Goal: Transaction & Acquisition: Obtain resource

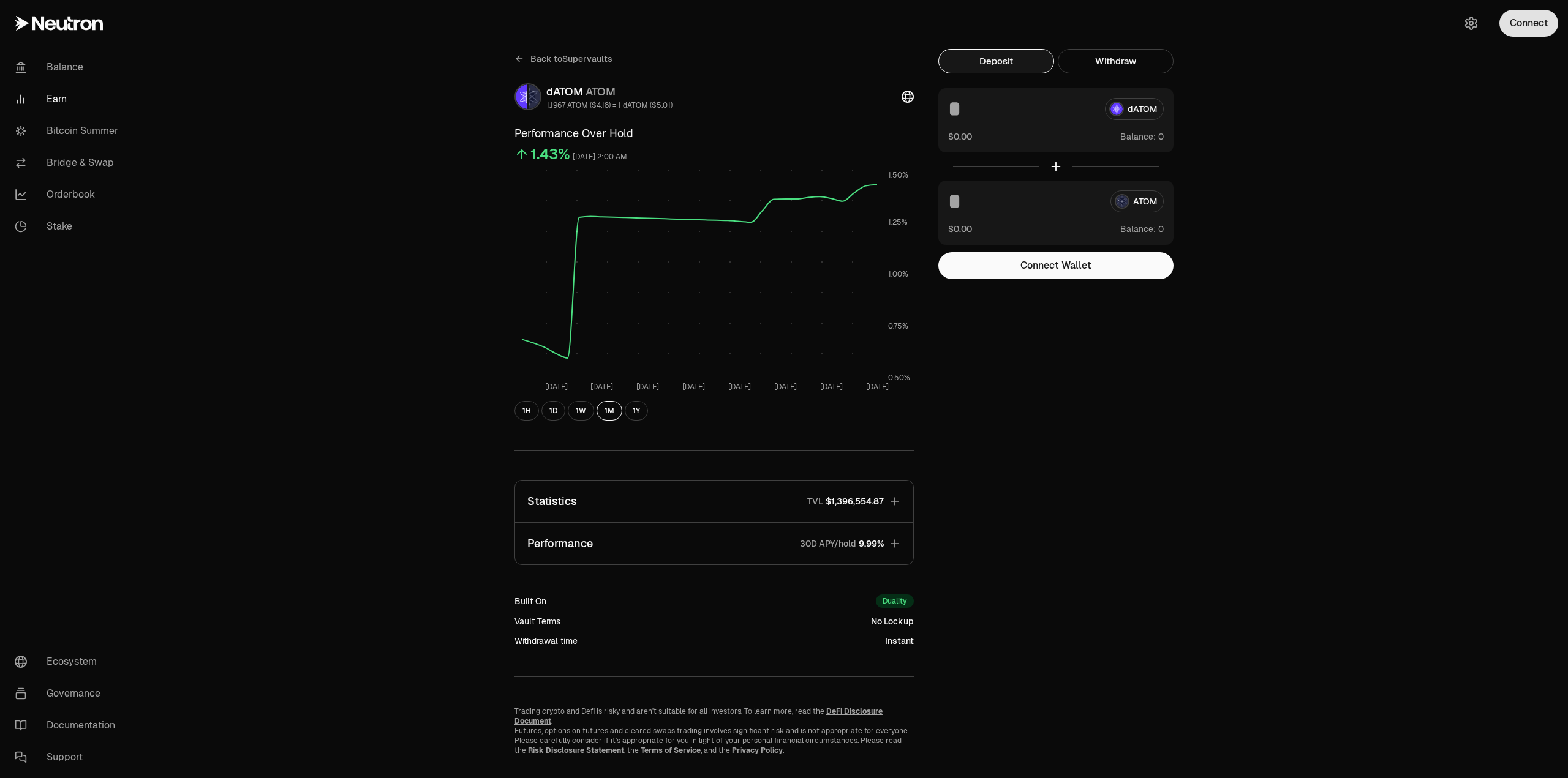
click at [1532, 17] on button "Connect" at bounding box center [1528, 23] width 59 height 27
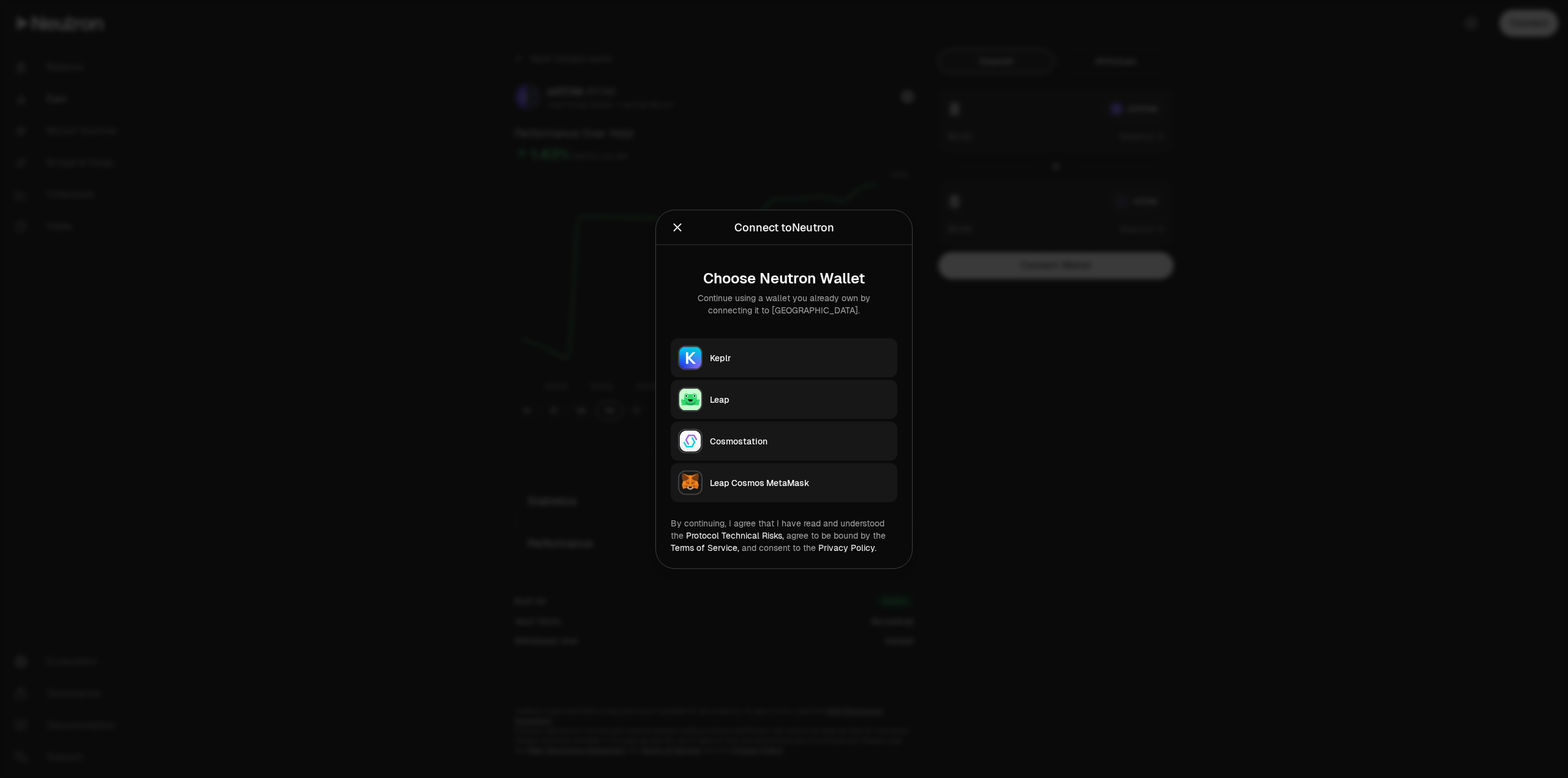
click at [702, 363] on button "Keplr" at bounding box center [784, 357] width 227 height 39
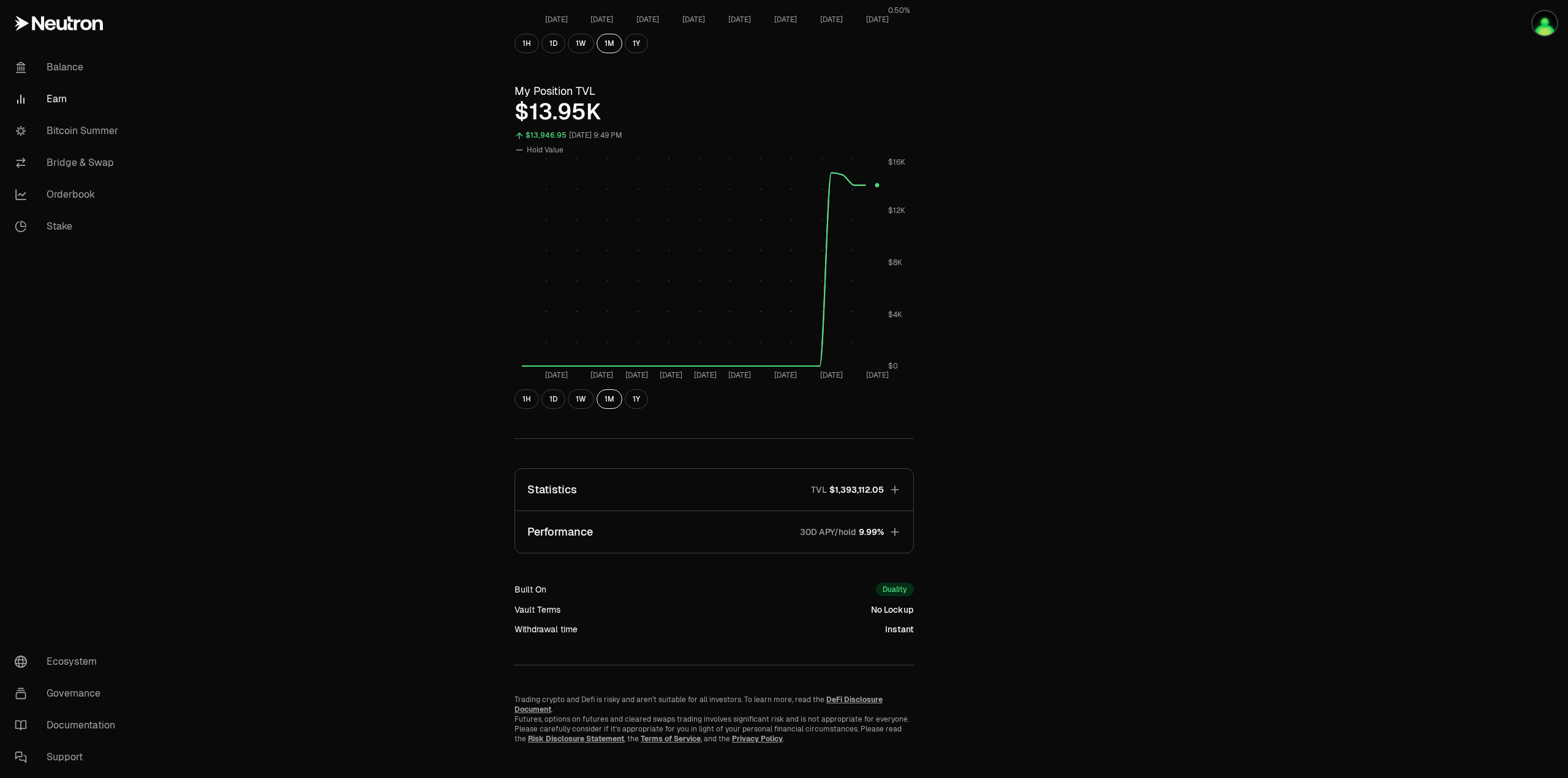
scroll to position [382, 0]
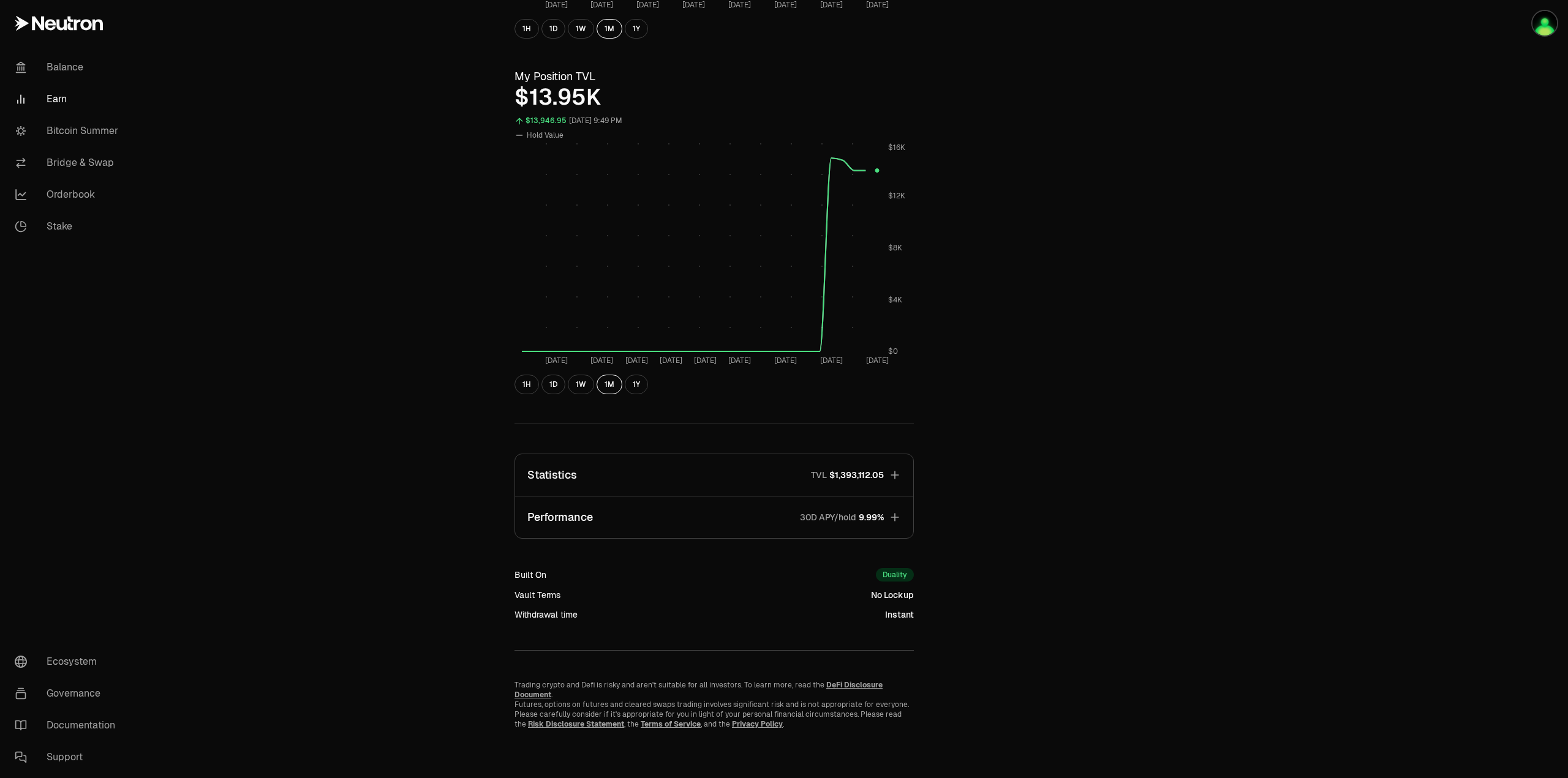
click at [903, 516] on button "Performance 30D APY/hold 9.99%" at bounding box center [714, 517] width 398 height 42
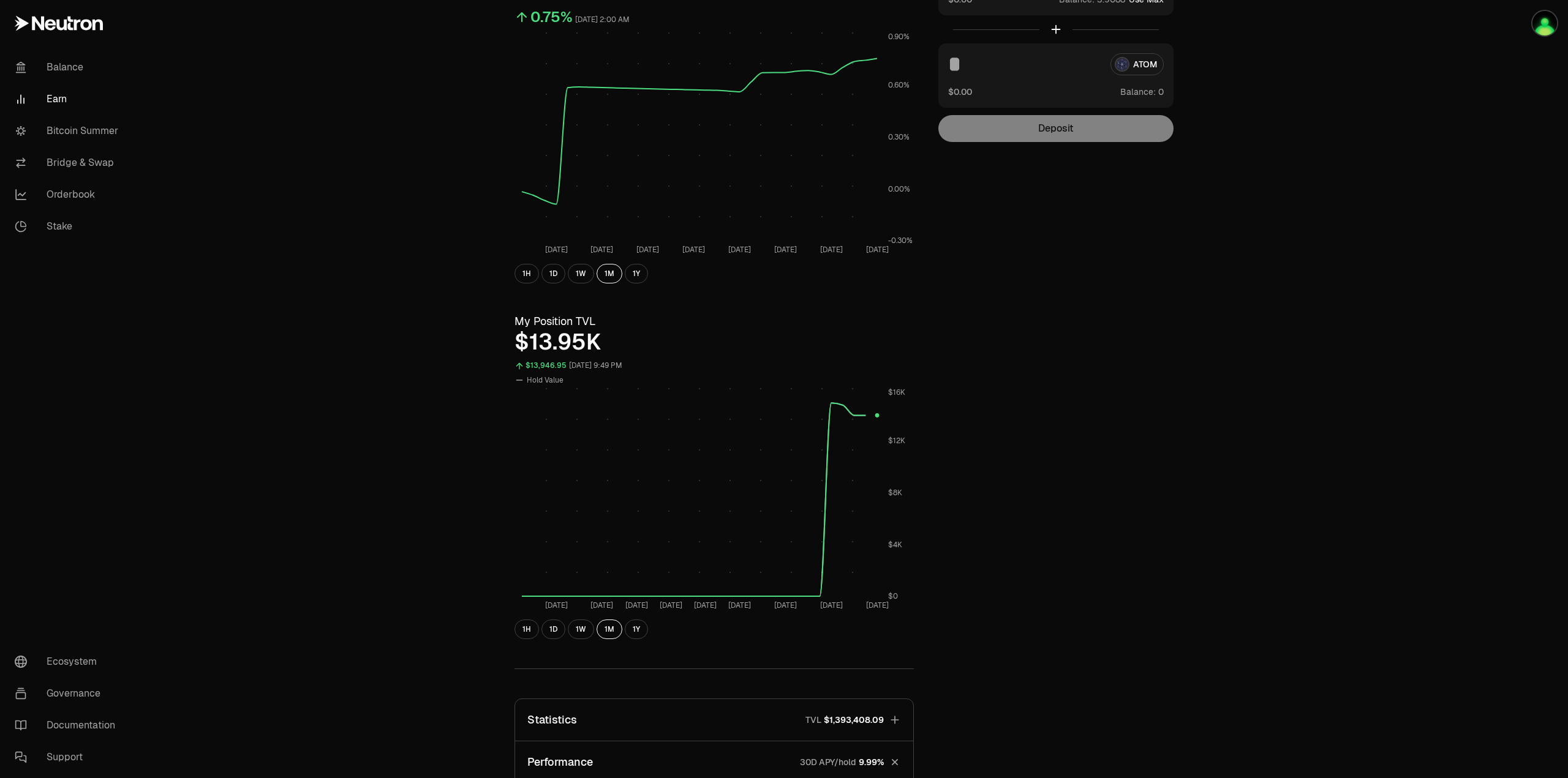
scroll to position [0, 0]
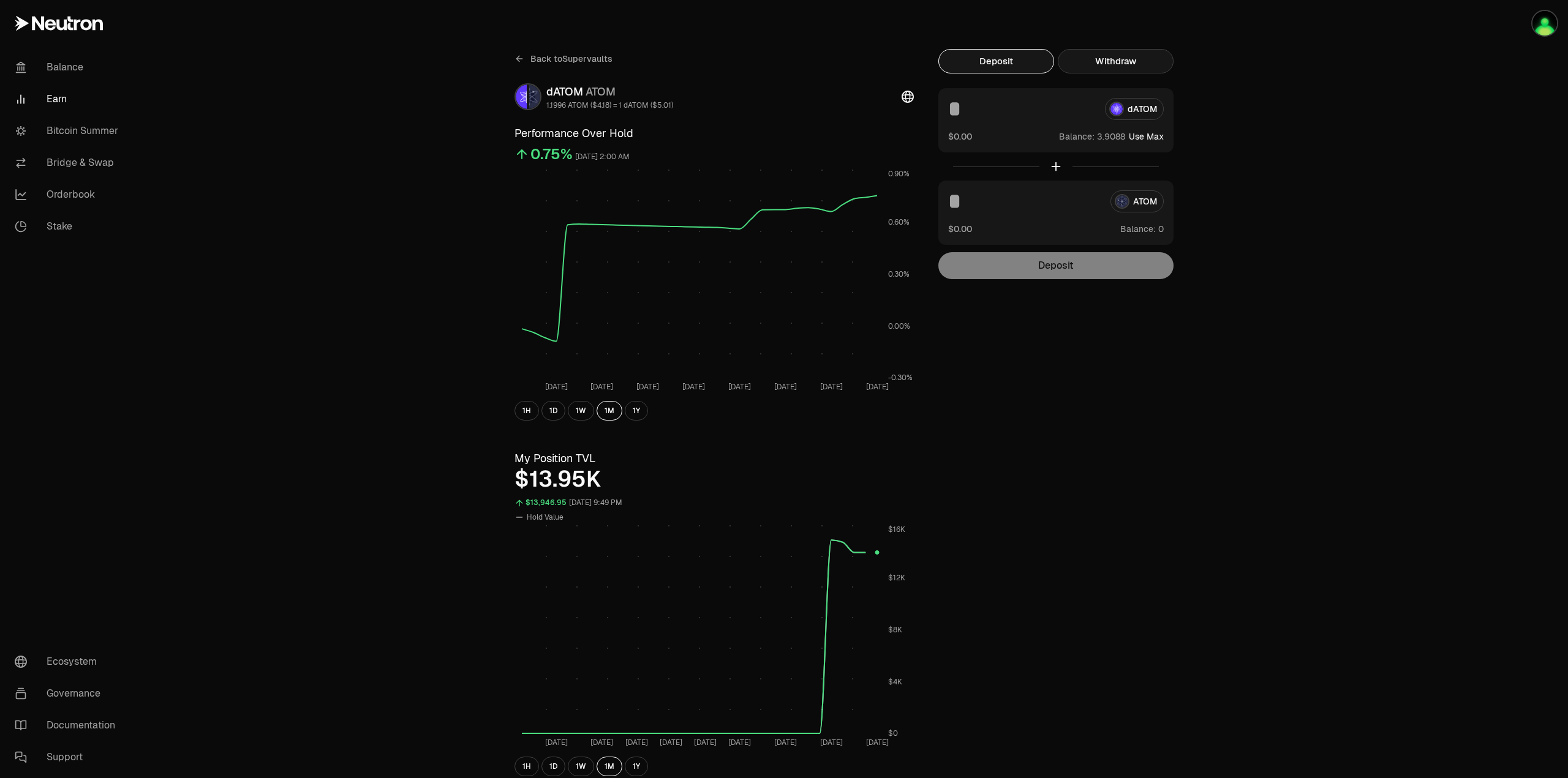
click at [1133, 50] on button "Withdraw" at bounding box center [1115, 61] width 116 height 25
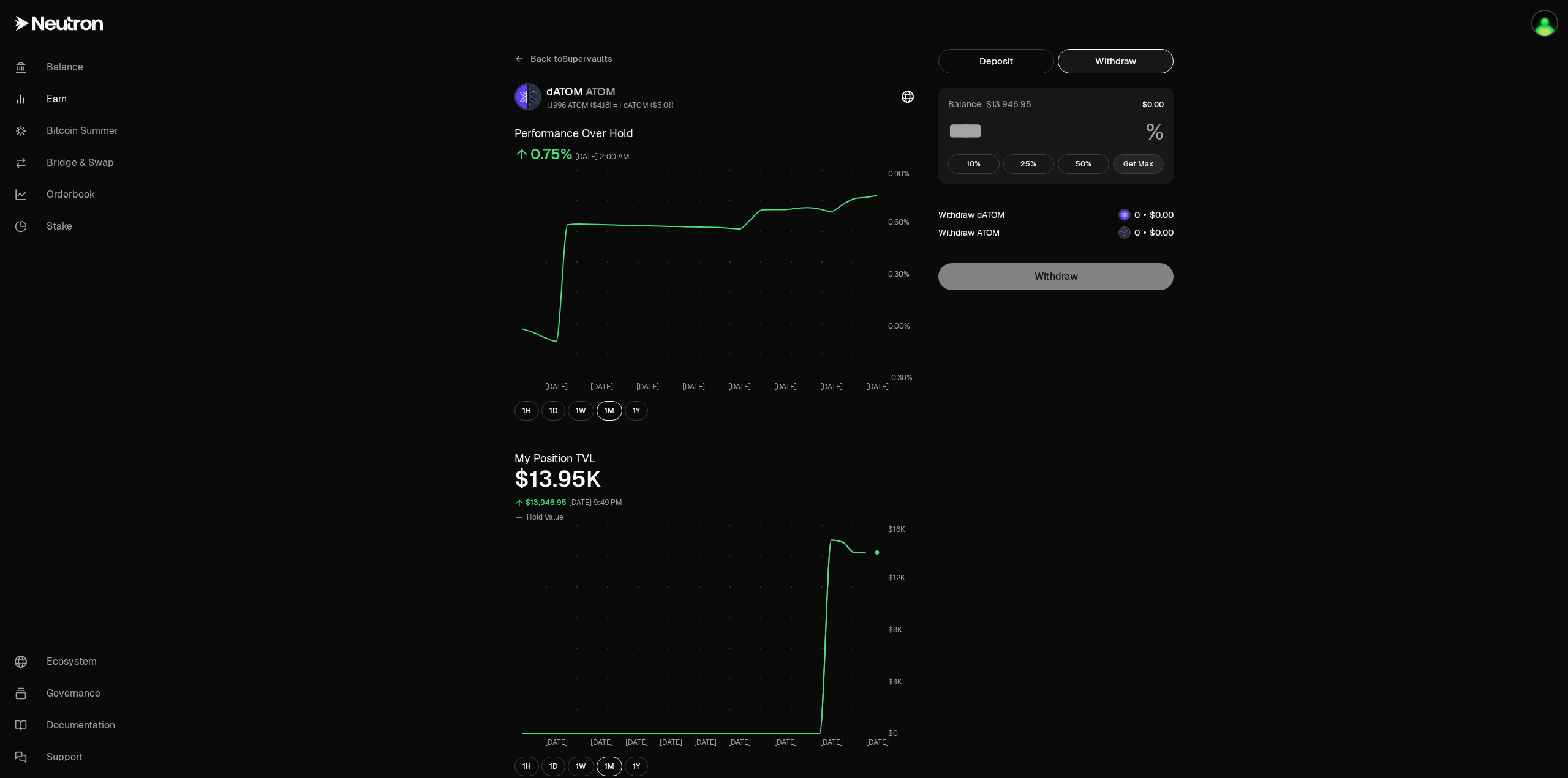
click at [1136, 159] on button "Get Max" at bounding box center [1138, 164] width 51 height 19
type input "***"
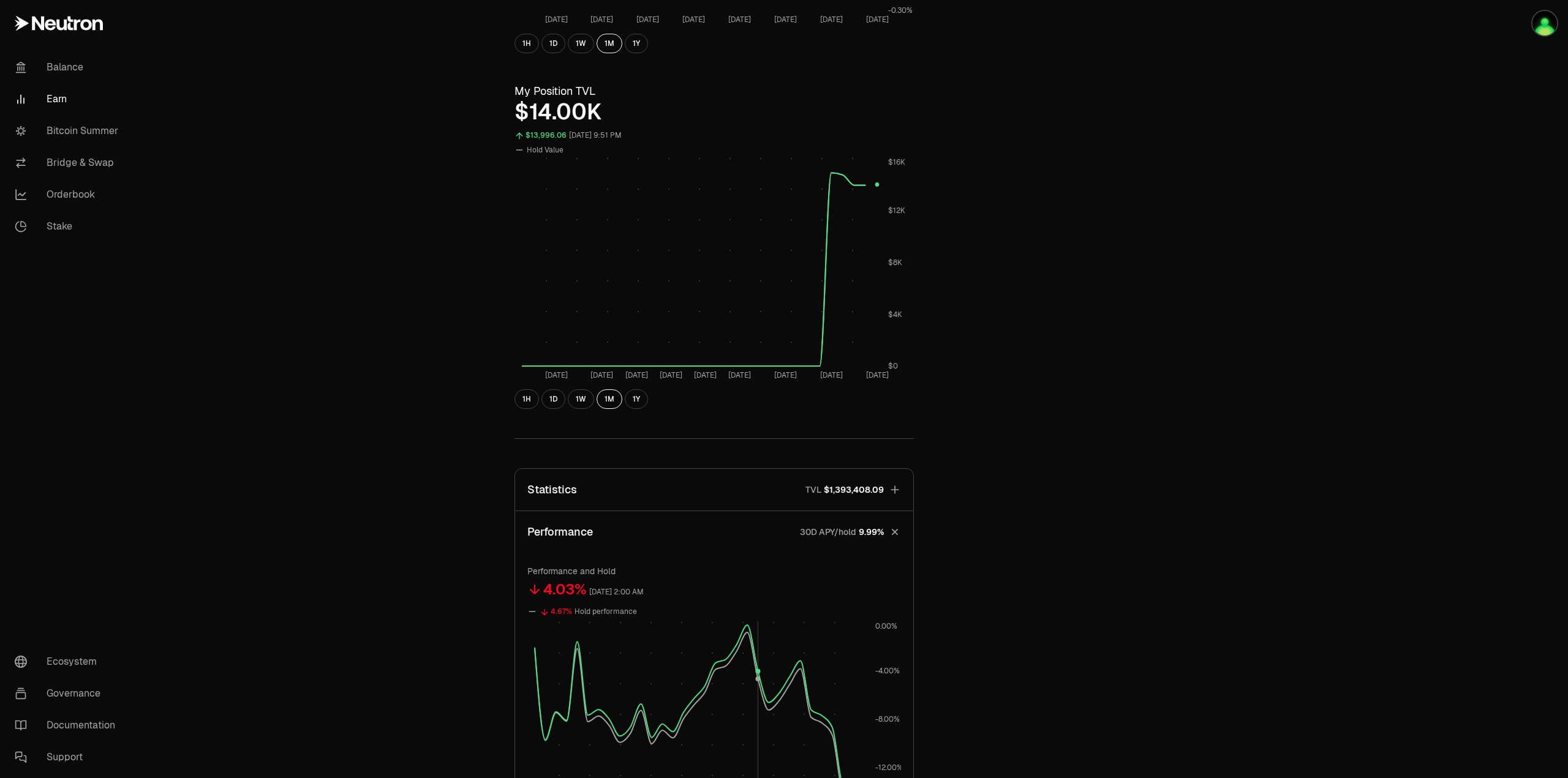
scroll to position [551, 0]
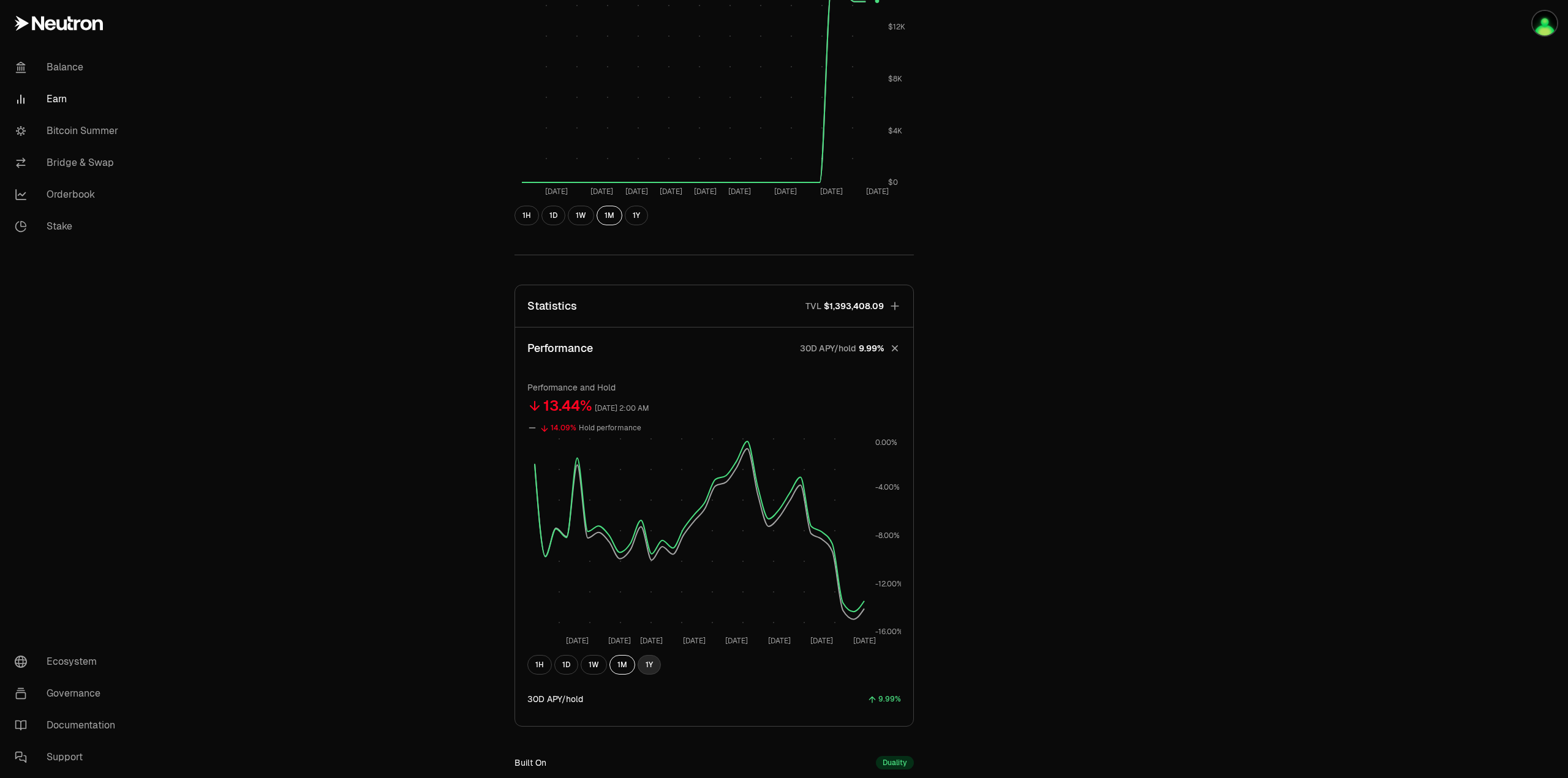
click at [643, 669] on button "1Y" at bounding box center [649, 665] width 23 height 19
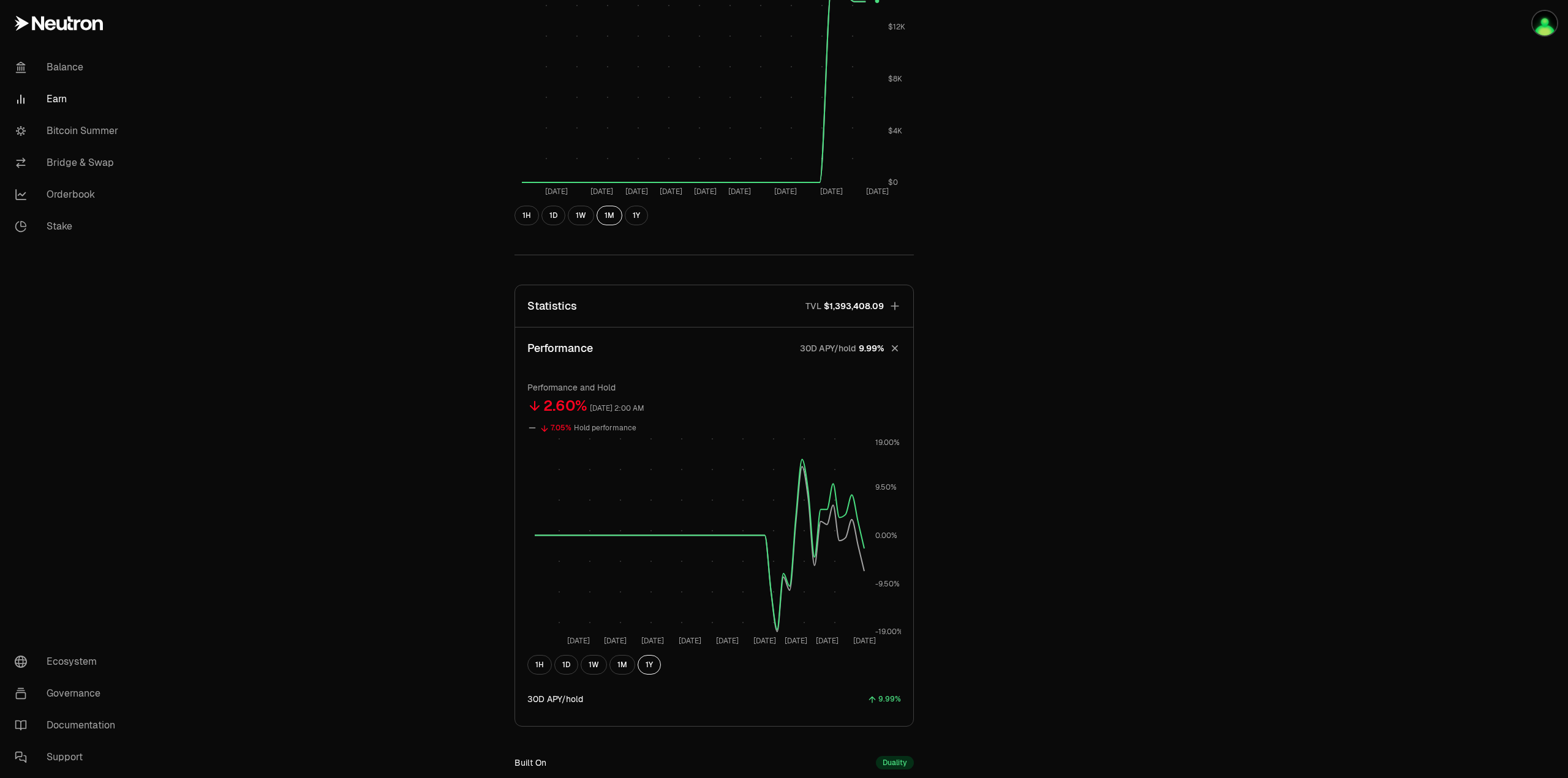
click at [899, 349] on icon "button" at bounding box center [894, 348] width 17 height 17
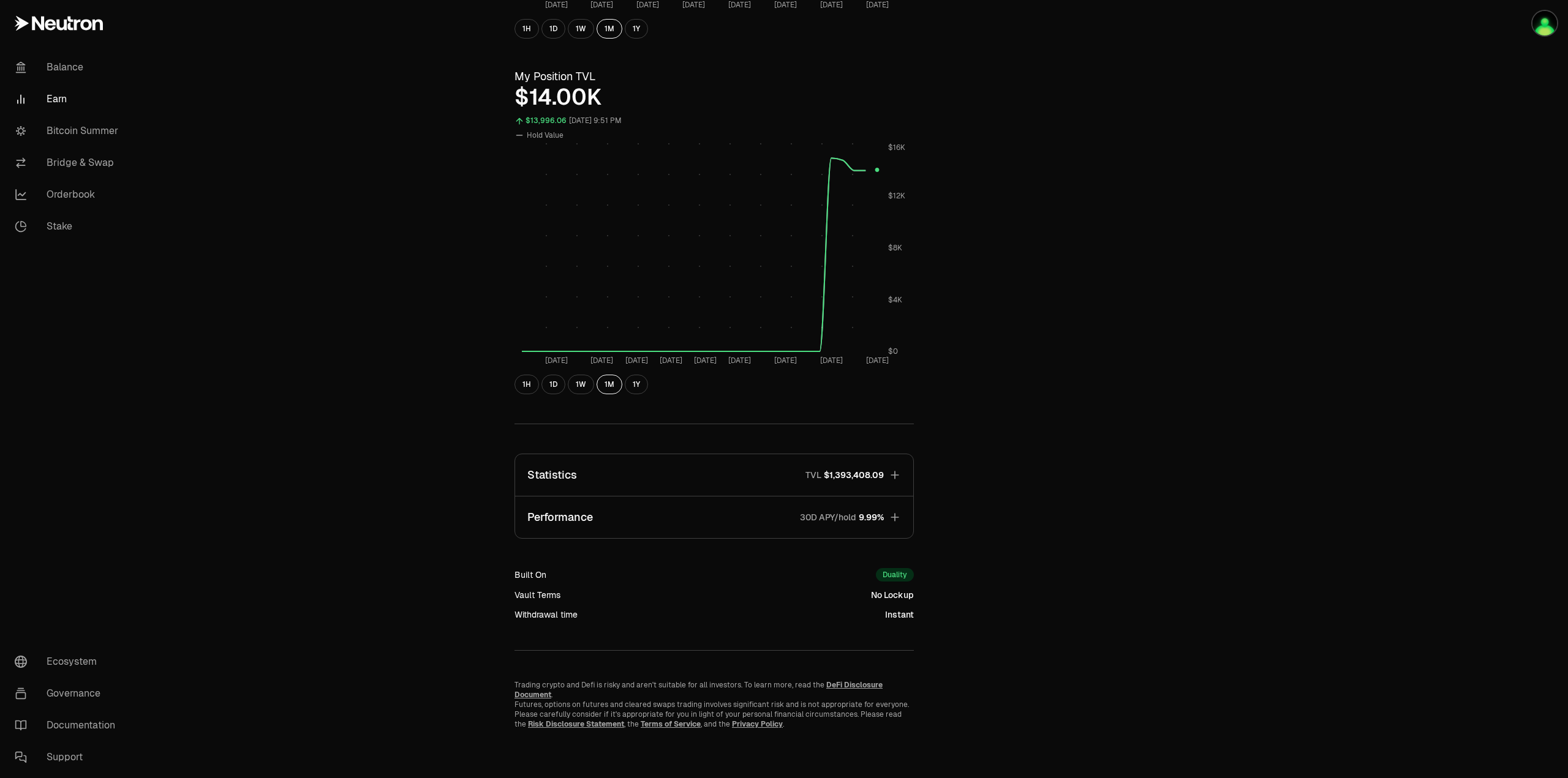
click at [901, 475] on button "Statistics TVL $1,393,408.09" at bounding box center [714, 475] width 398 height 42
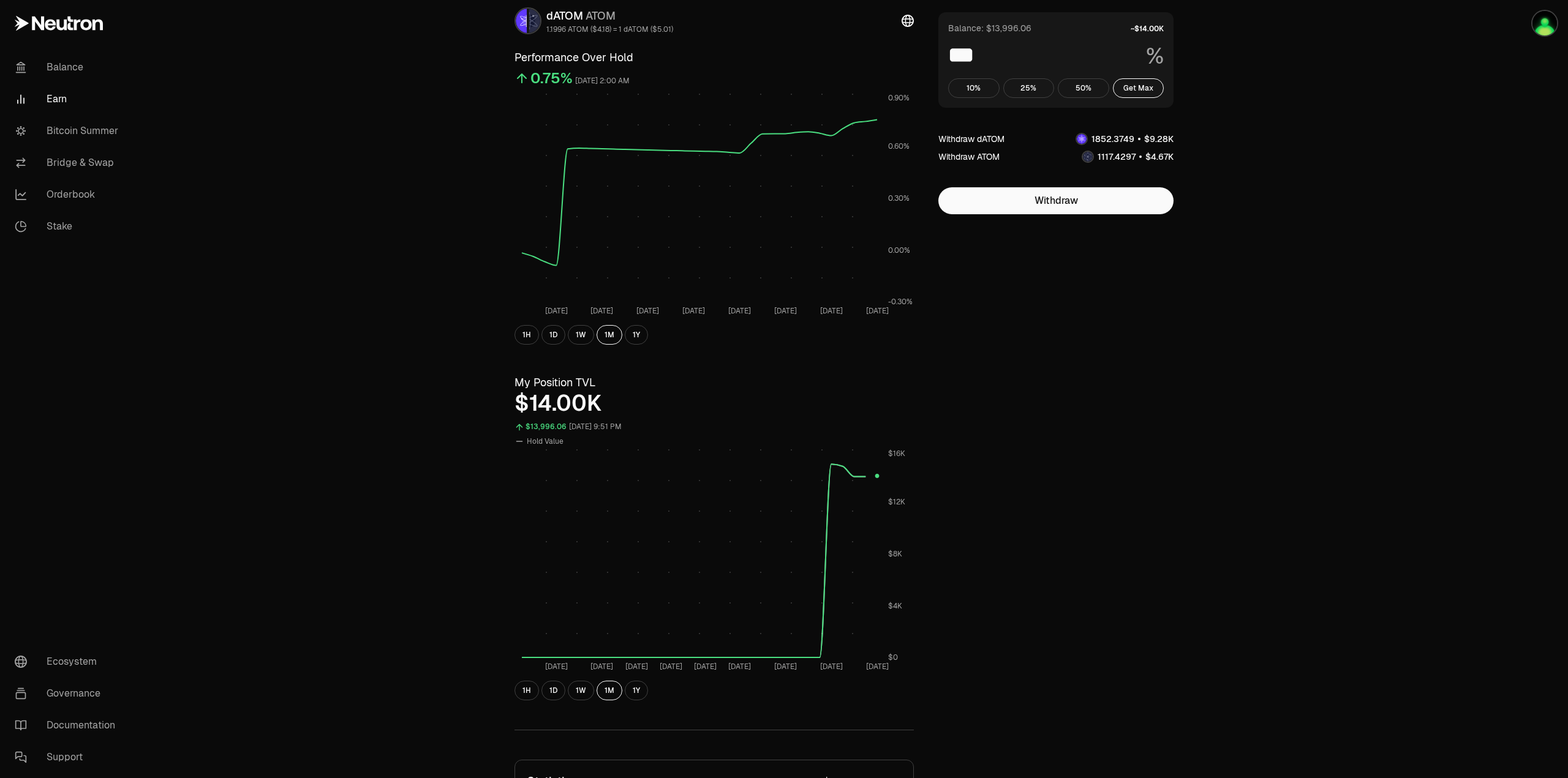
scroll to position [0, 0]
